Goal: Check status

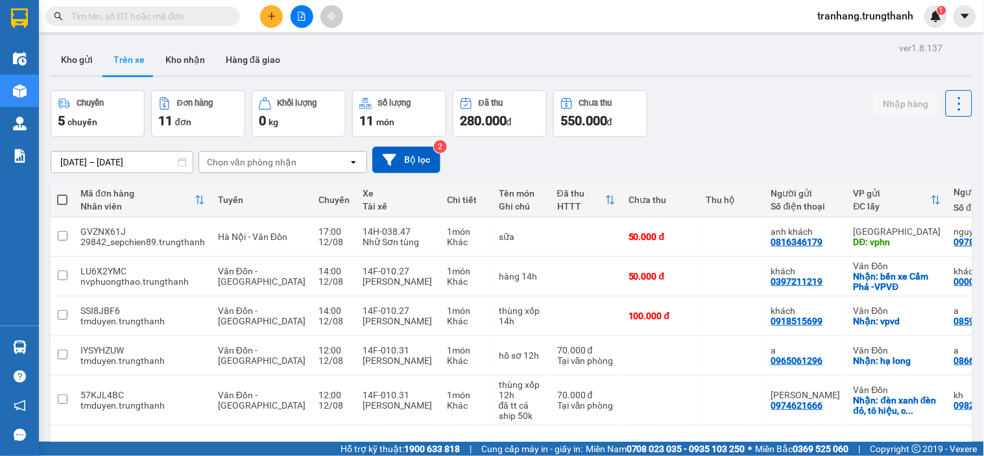
click at [78, 160] on input "[DATE] – [DATE]" at bounding box center [121, 162] width 141 height 21
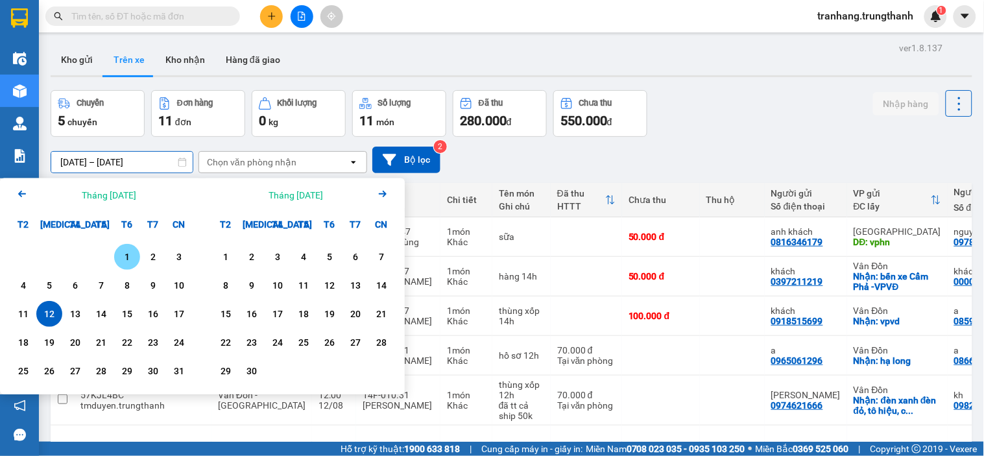
drag, startPoint x: 128, startPoint y: 256, endPoint x: 95, endPoint y: 289, distance: 46.8
click at [127, 256] on div "1" at bounding box center [127, 257] width 18 height 16
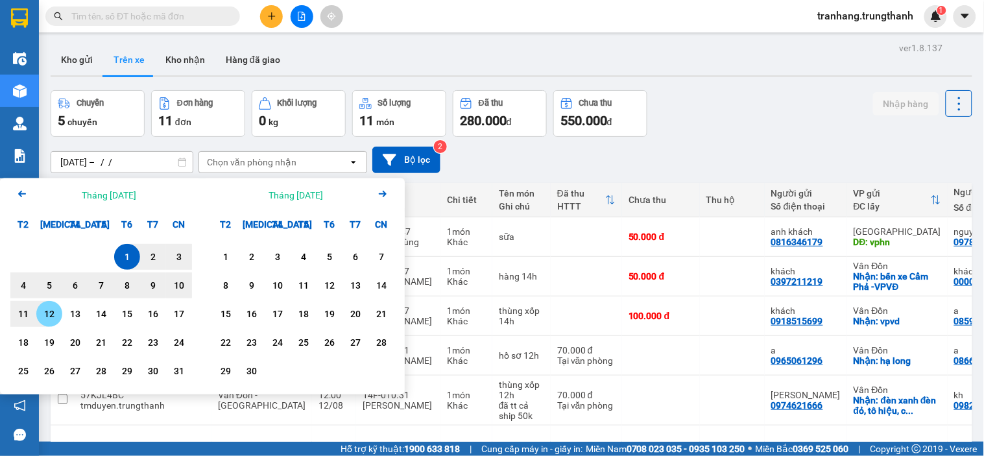
click at [46, 312] on div "12" at bounding box center [49, 314] width 18 height 16
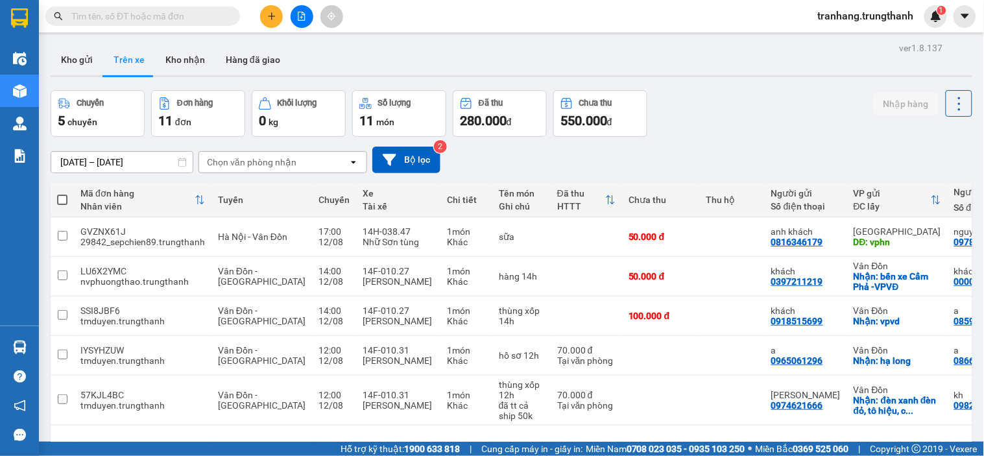
click at [45, 312] on div "ver 1.8.137 Kho gửi Trên xe Kho nhận Hàng đã giao Chuyến 5 chuyến Đơn hàng 11 đ…" at bounding box center [511, 359] width 932 height 641
click at [762, 125] on div "Chuyến 95 chuyến Đơn hàng 167 đơn Khối lượng 0 kg Số lượng 169 món Đã thu 4,94 …" at bounding box center [511, 113] width 921 height 47
click at [80, 161] on input "[DATE] – [DATE]" at bounding box center [121, 162] width 141 height 21
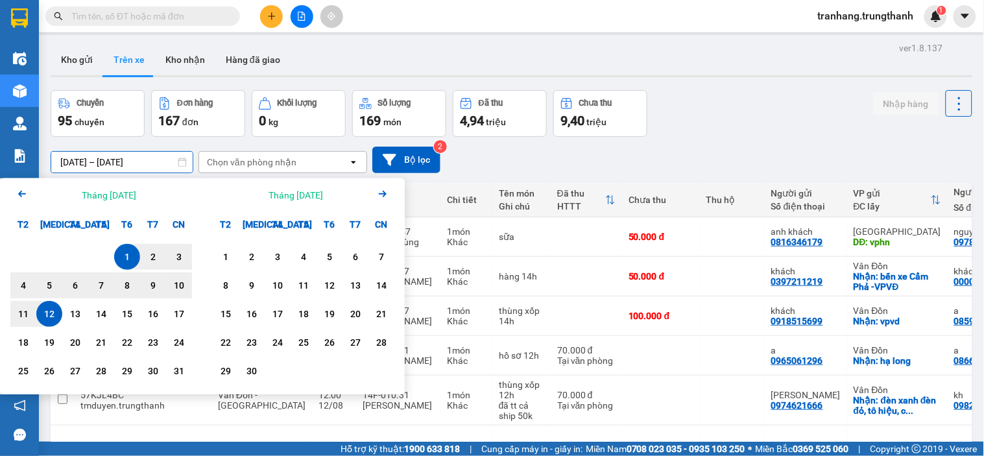
click at [53, 312] on div "12" at bounding box center [49, 314] width 18 height 16
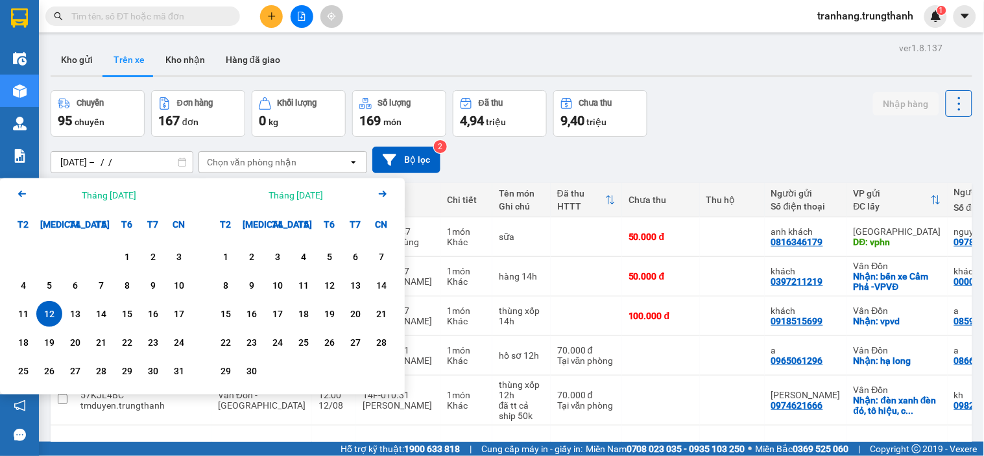
click at [53, 312] on div "12" at bounding box center [49, 314] width 18 height 16
type input "[DATE] – [DATE]"
